Goal: Find specific page/section: Find specific page/section

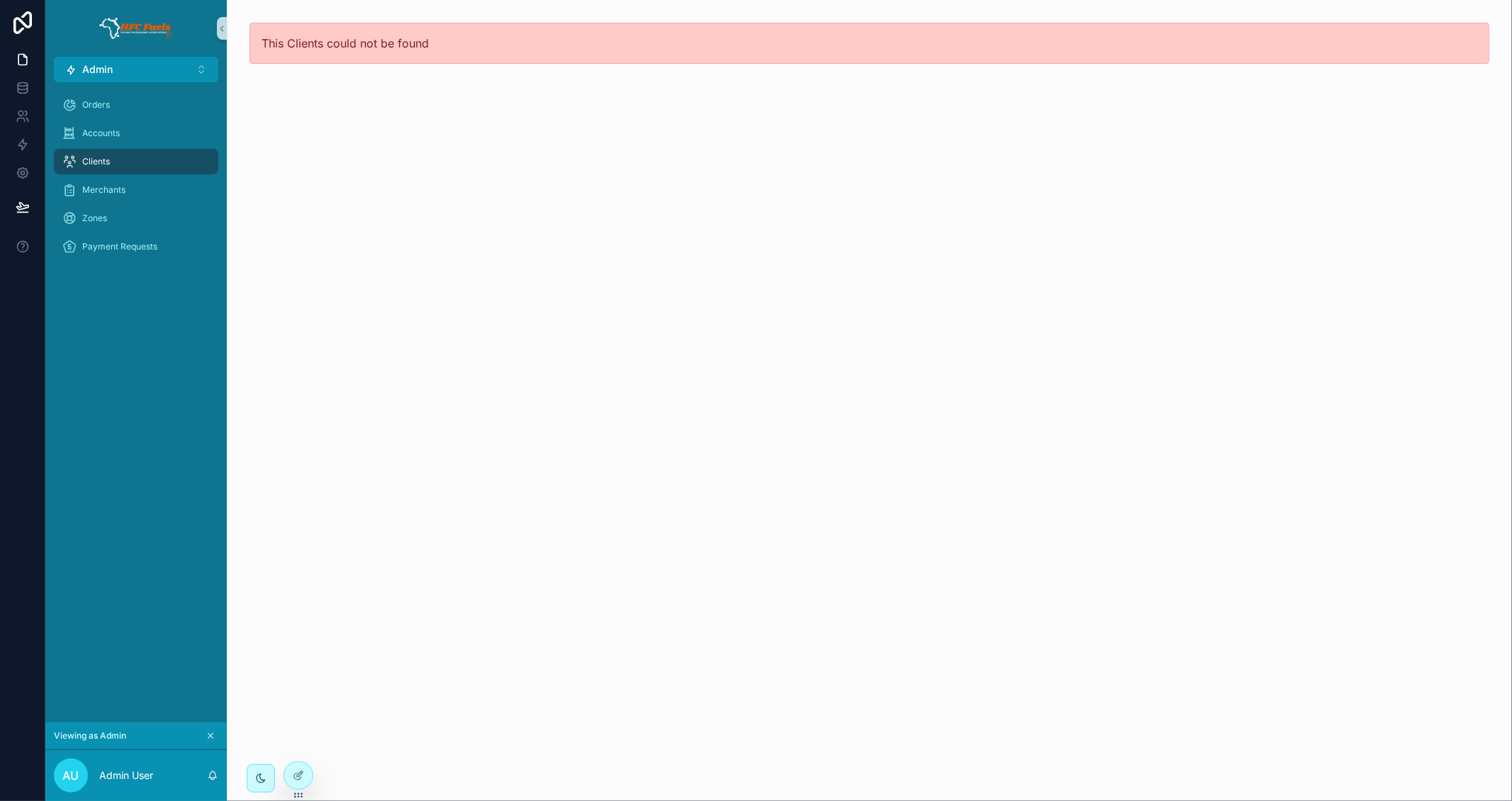
click at [122, 163] on div "Clients" at bounding box center [136, 161] width 147 height 22
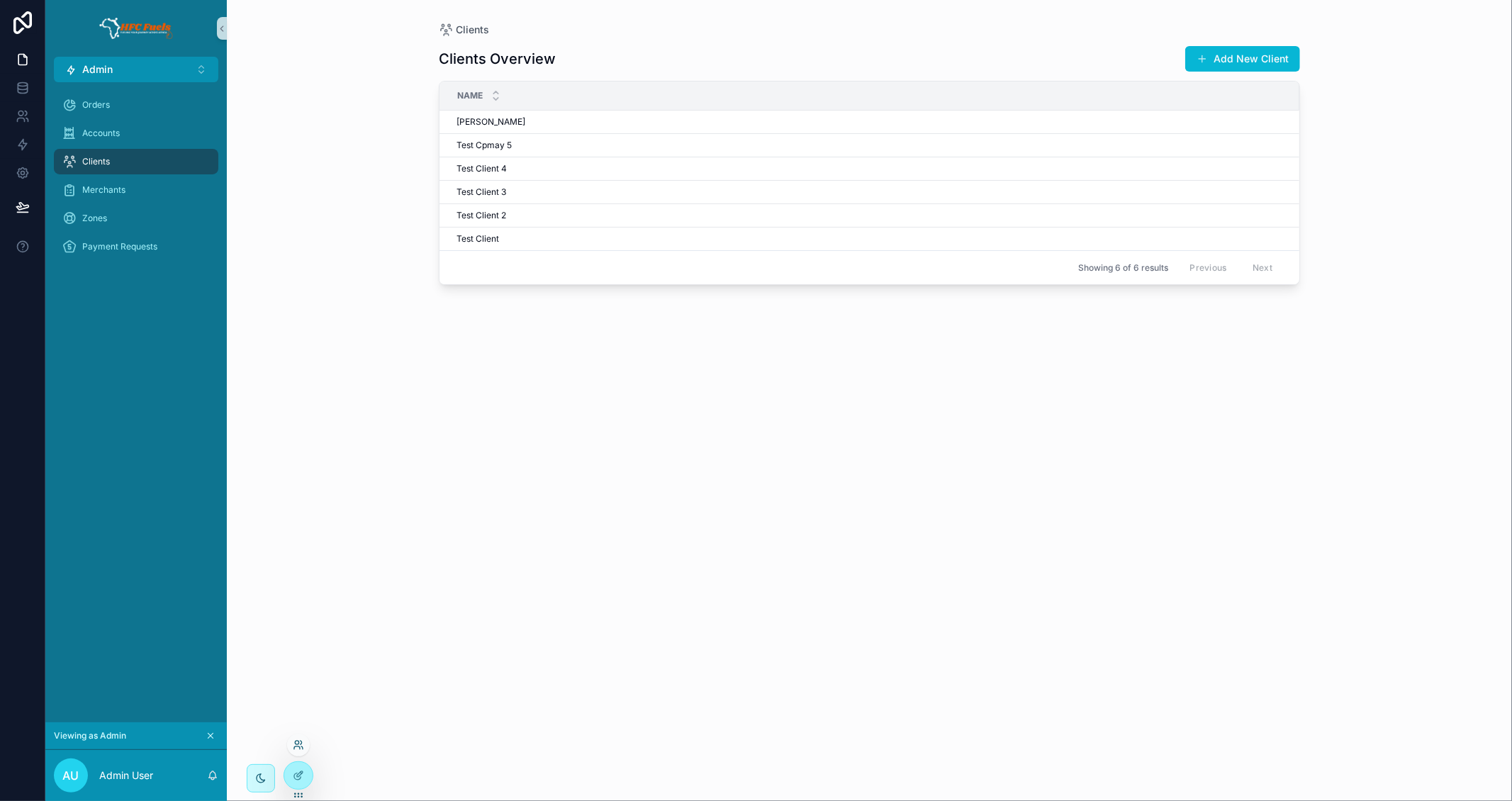
click at [301, 741] on icon at bounding box center [301, 742] width 2 height 3
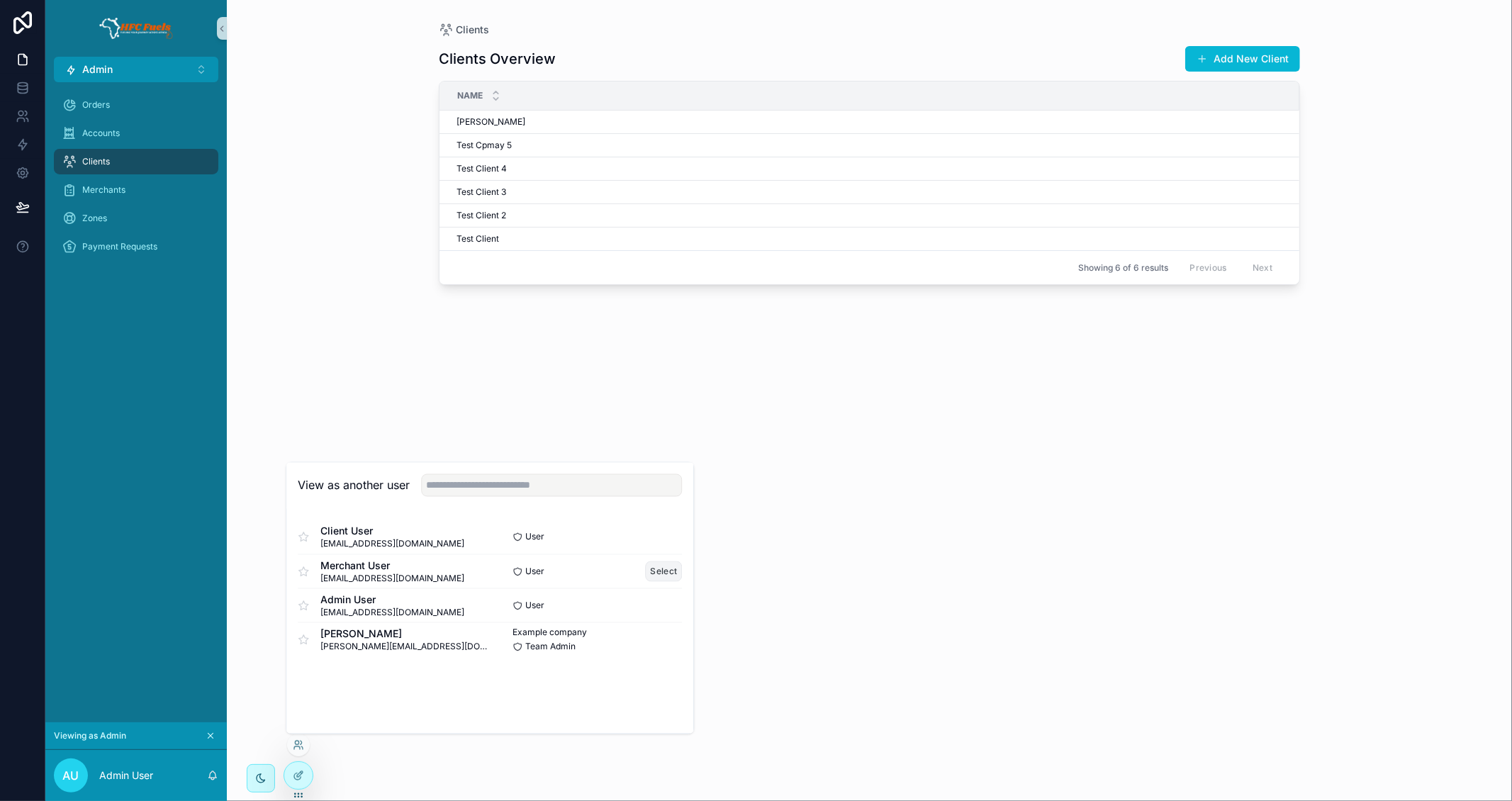
click at [658, 570] on button "Select" at bounding box center [664, 572] width 37 height 21
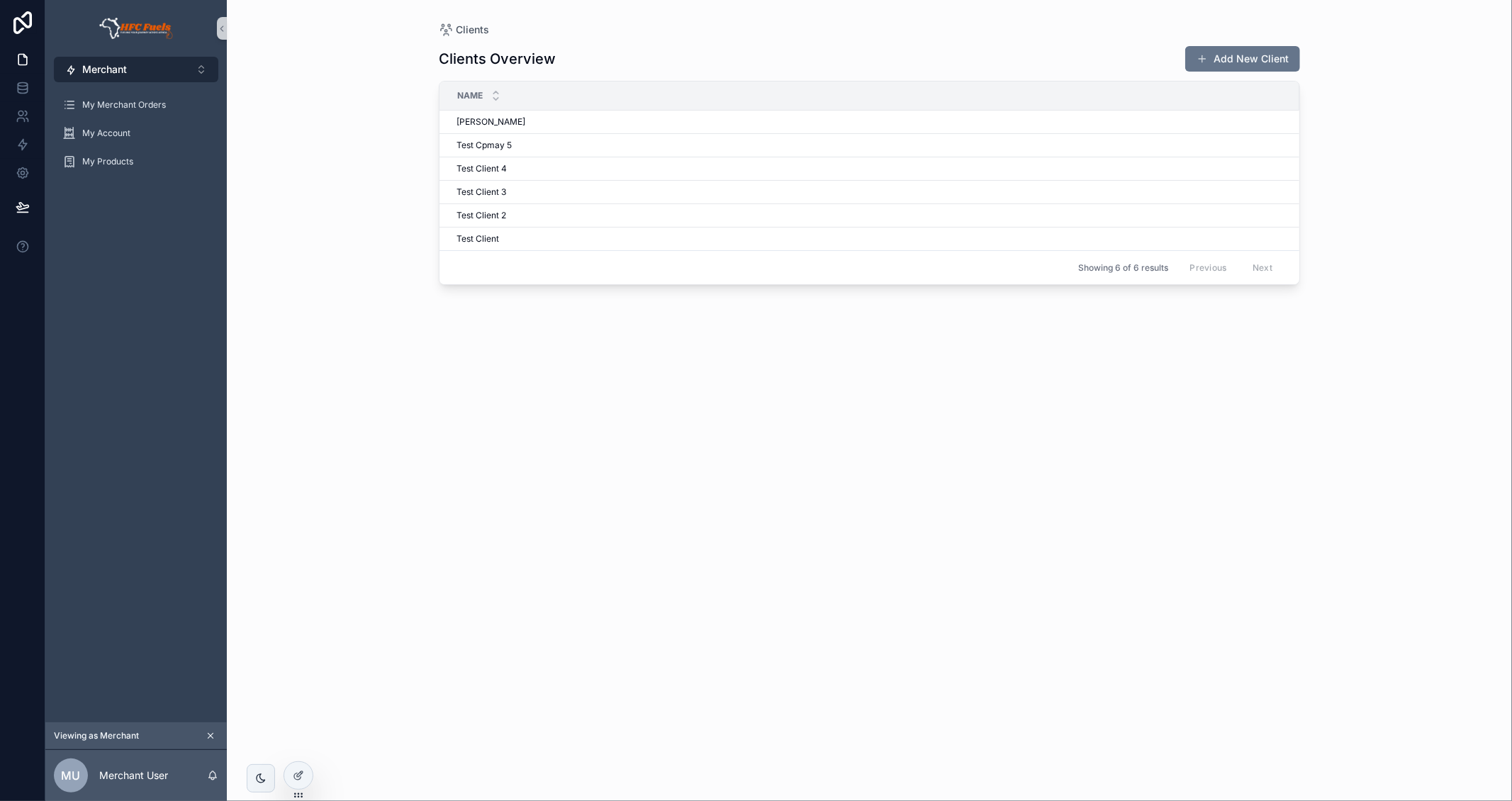
click at [163, 68] on button "Merchant ⌥ 1" at bounding box center [136, 70] width 165 height 26
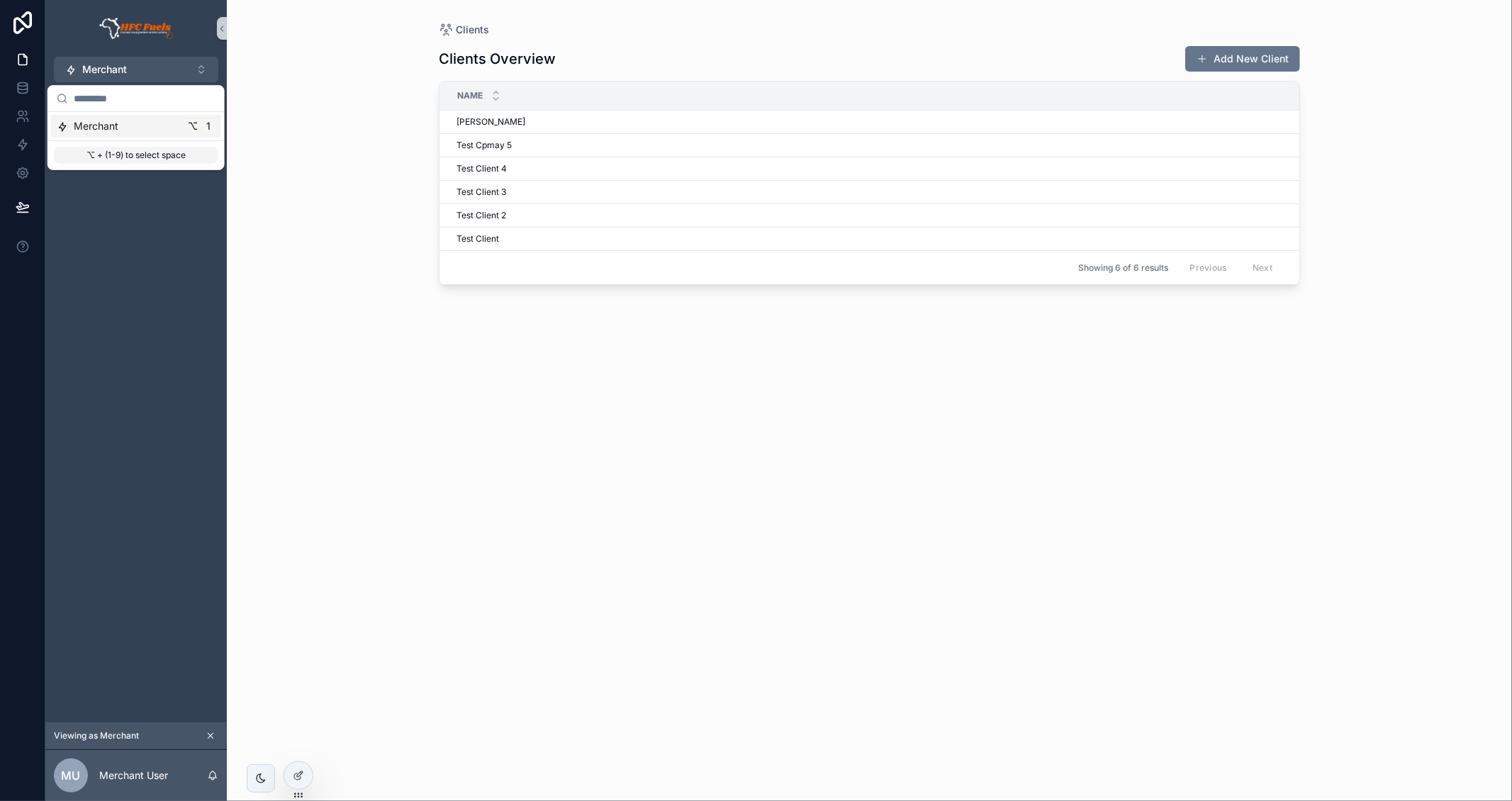
drag, startPoint x: 342, startPoint y: 639, endPoint x: 337, endPoint y: 652, distance: 13.9
click at [340, 643] on div "Clients Clients Overview Add New Client Name [PERSON_NAME] [PERSON_NAME] Test C…" at bounding box center [869, 400] width 1285 height 801
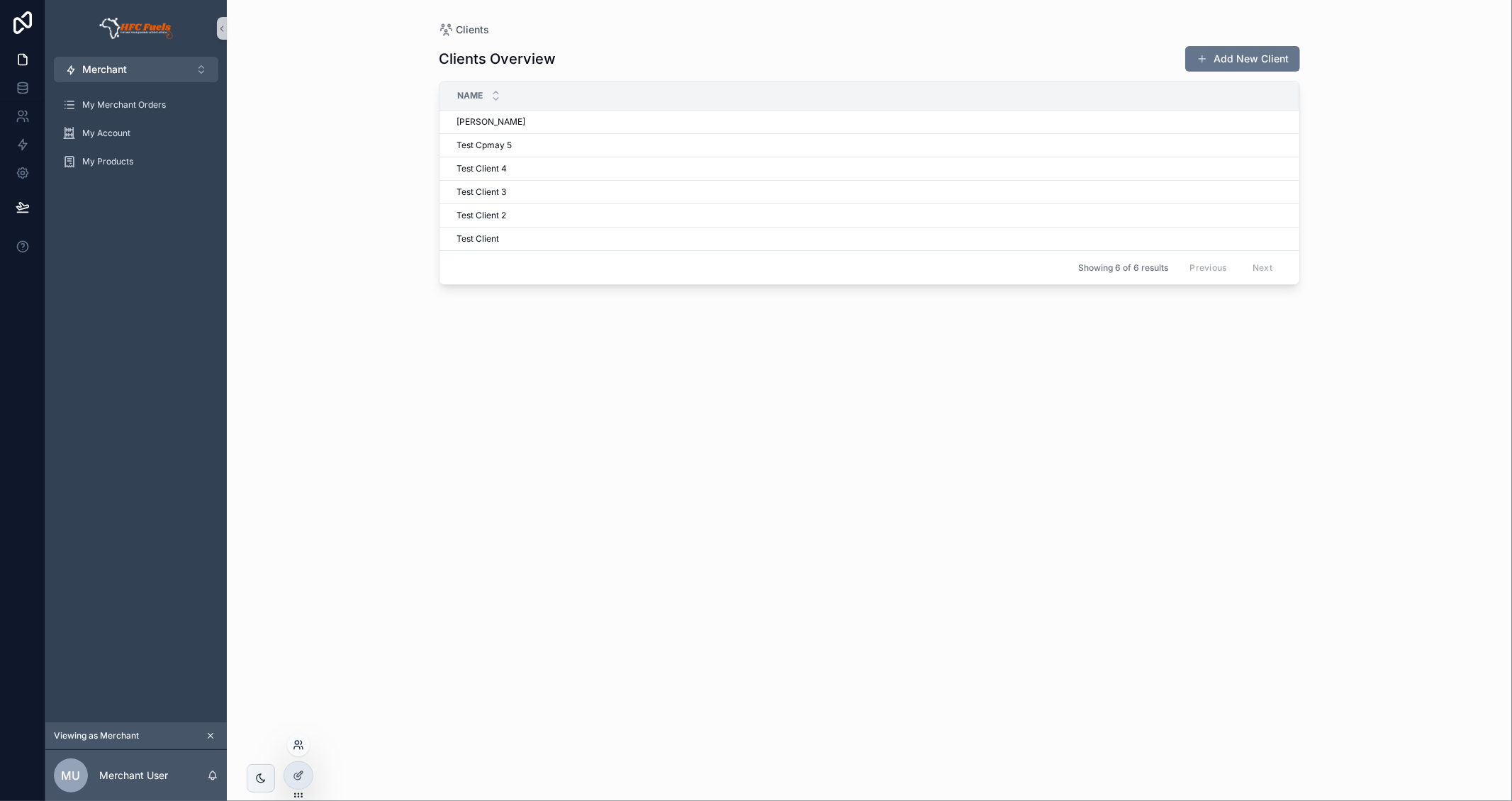
click at [297, 748] on icon at bounding box center [298, 745] width 11 height 11
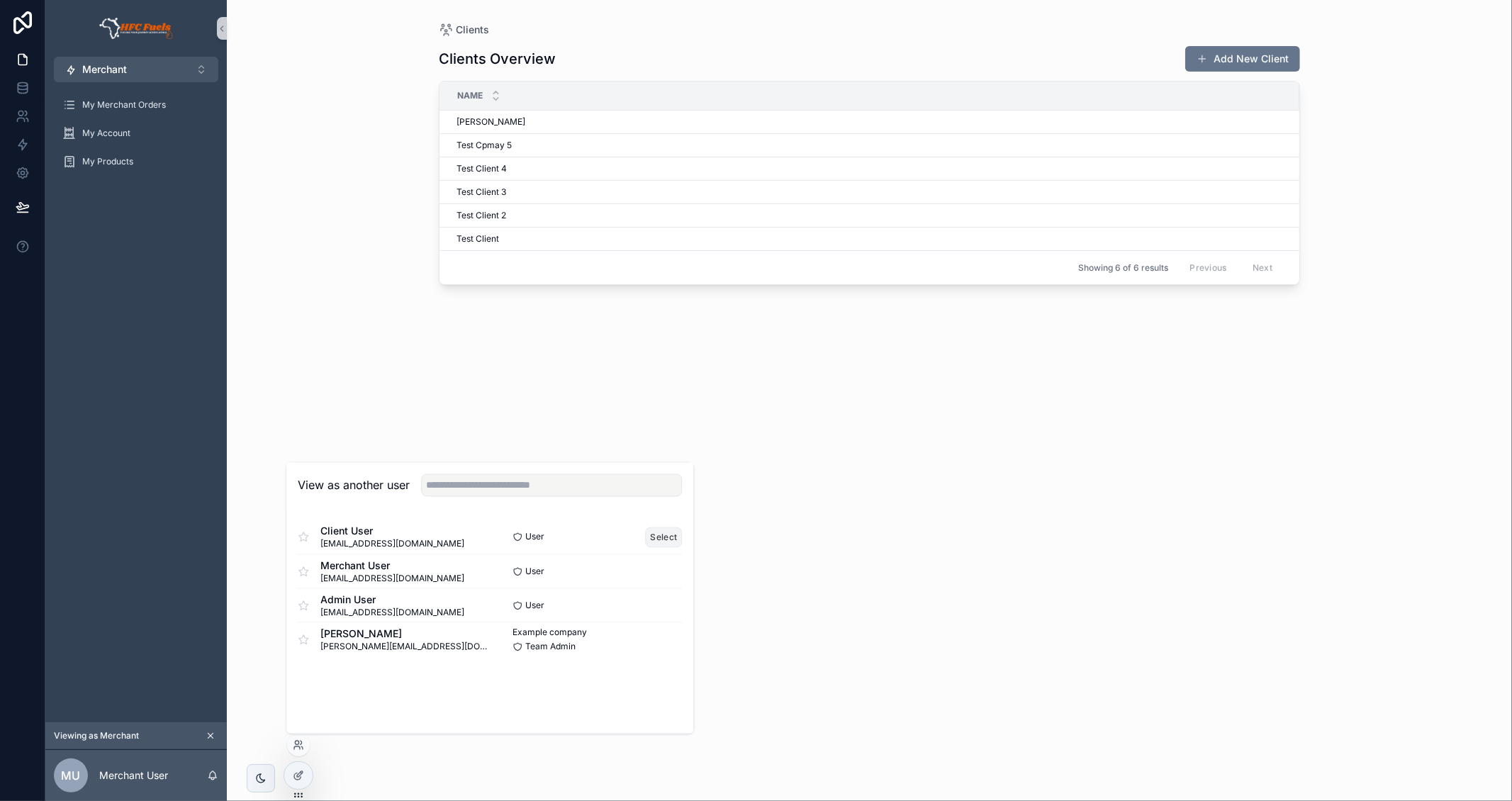
click at [656, 532] on button "Select" at bounding box center [664, 537] width 37 height 21
